Goal: Transaction & Acquisition: Purchase product/service

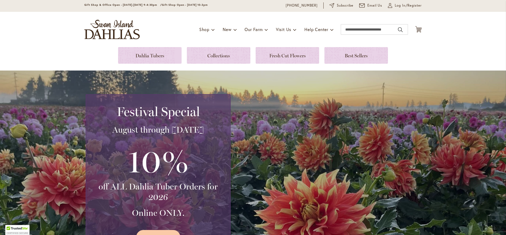
scroll to position [26, 0]
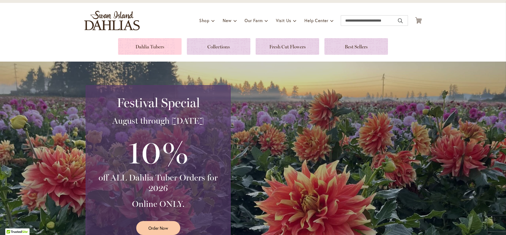
click at [160, 51] on link at bounding box center [149, 46] width 63 height 17
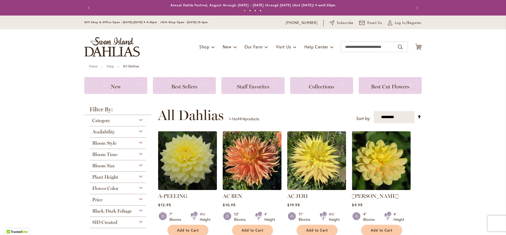
click at [105, 141] on span "Bloom Style" at bounding box center [104, 143] width 24 height 6
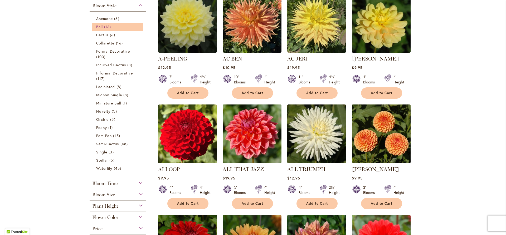
click at [99, 24] on span "Ball" at bounding box center [99, 26] width 7 height 5
